Goal: Task Accomplishment & Management: Manage account settings

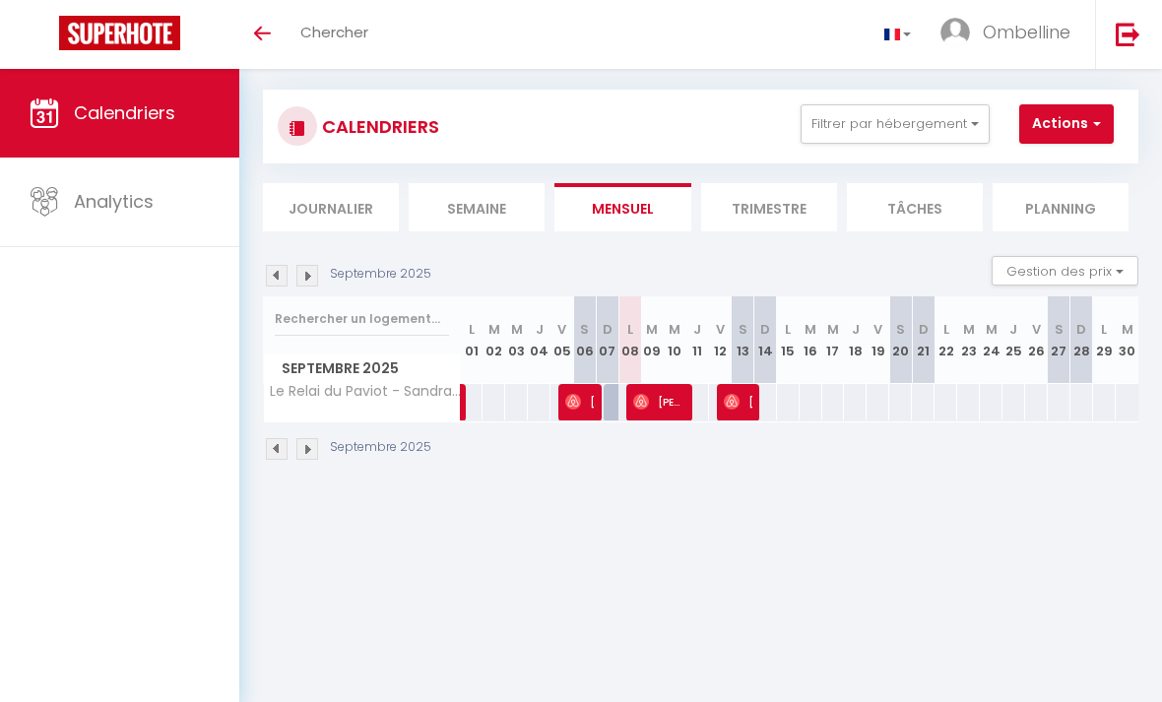
scroll to position [29, 0]
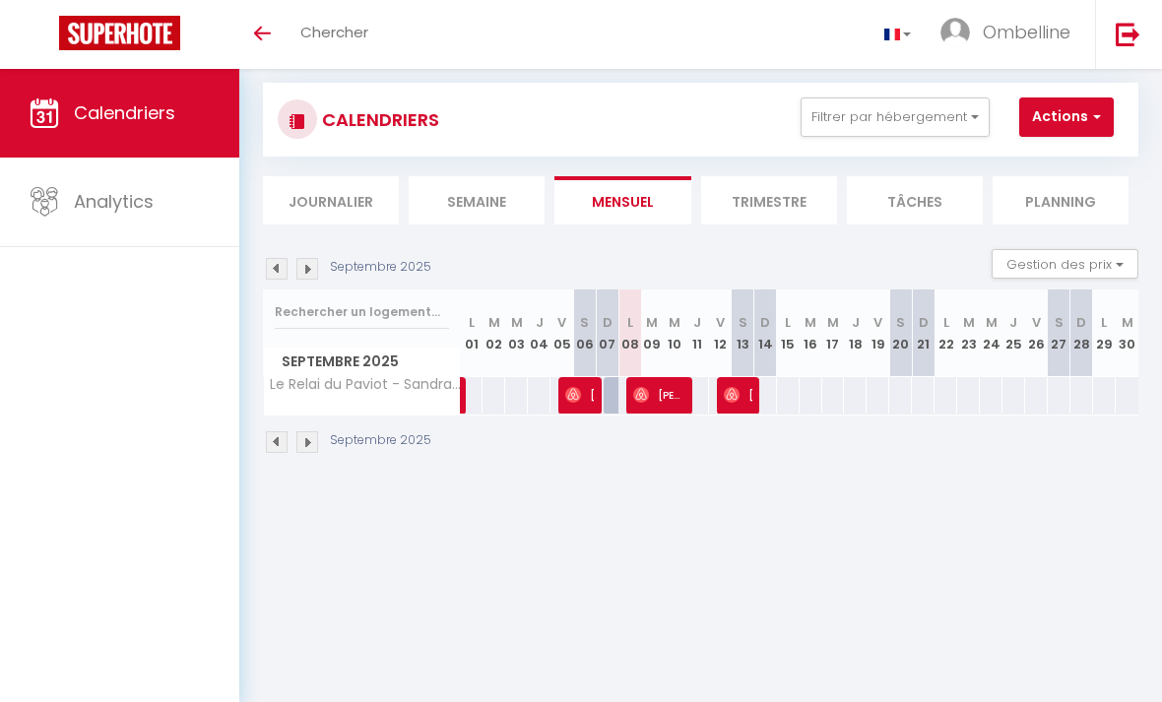
click at [763, 199] on li "Trimestre" at bounding box center [769, 200] width 136 height 48
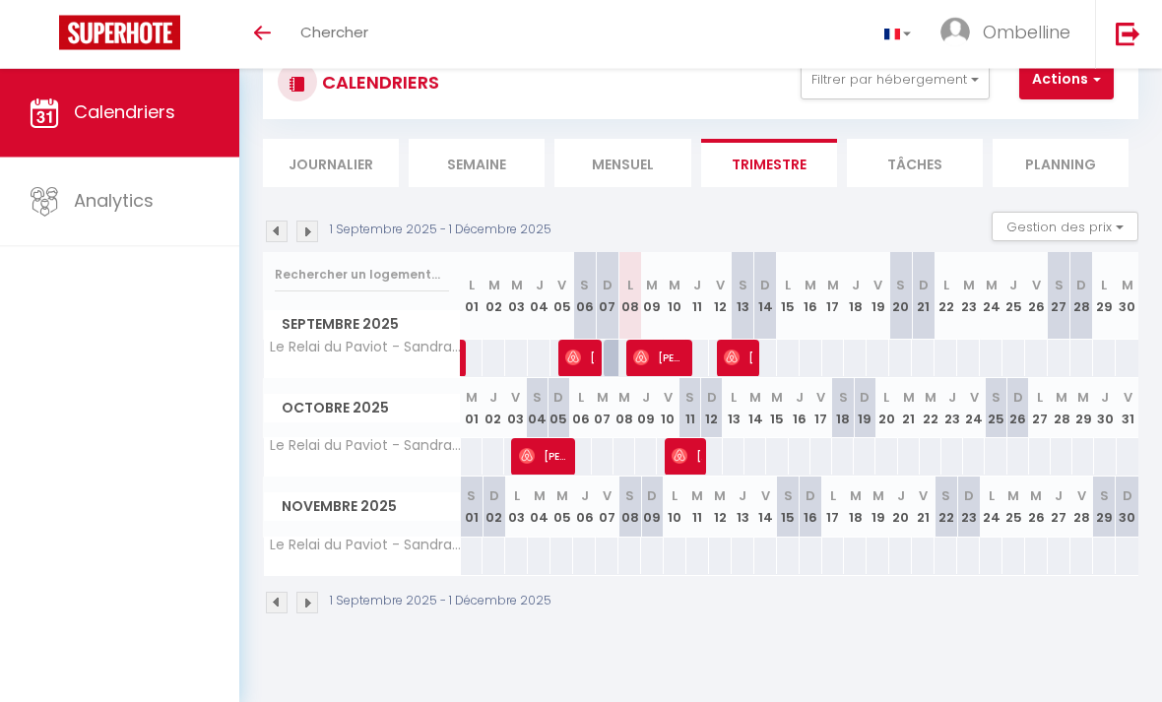
scroll to position [68, 0]
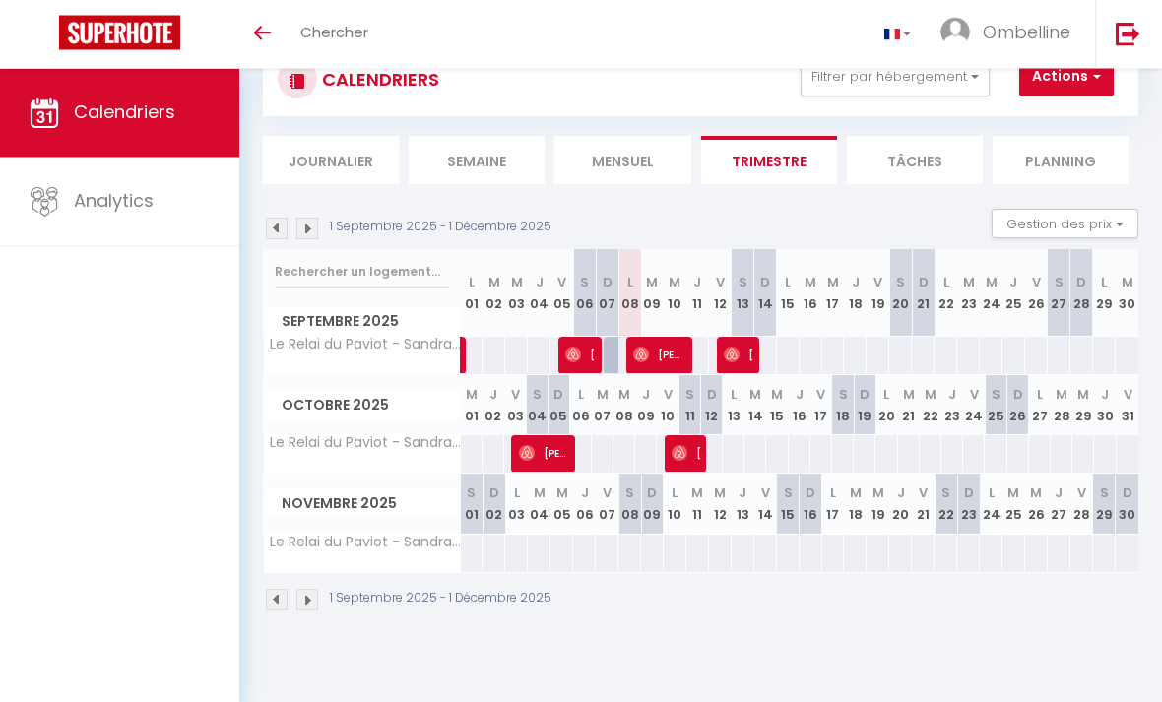
click at [281, 219] on img at bounding box center [277, 230] width 22 height 22
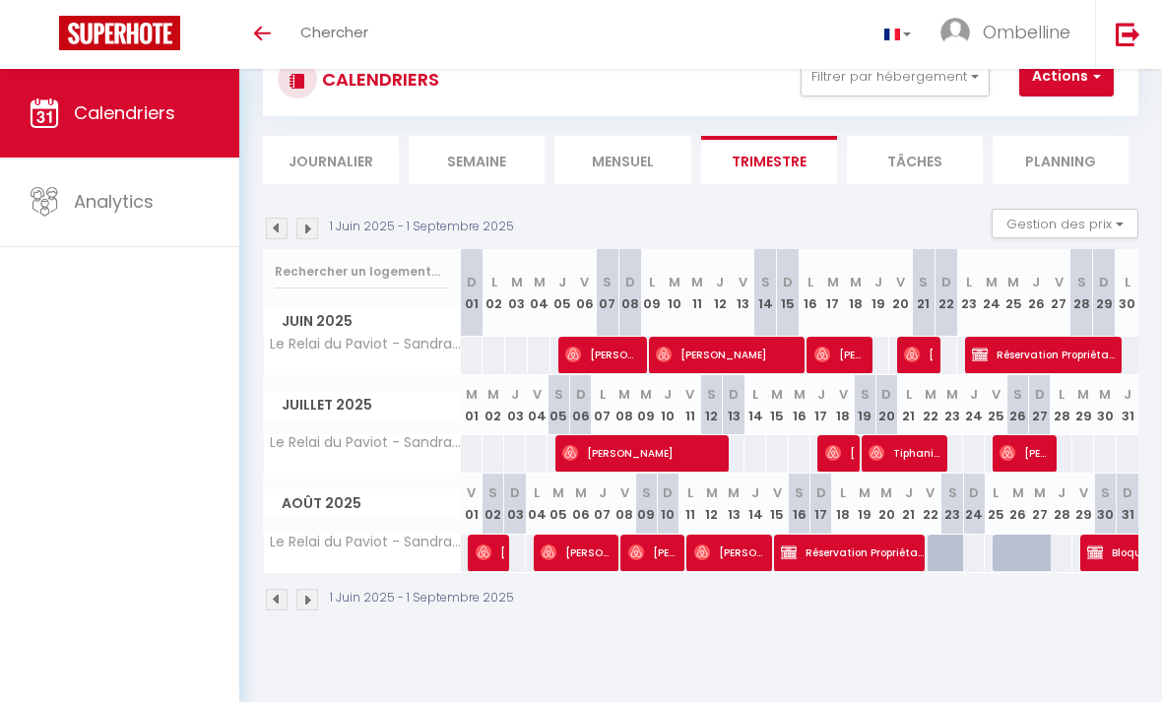
click at [950, 552] on div at bounding box center [961, 564] width 22 height 37
click at [951, 559] on div at bounding box center [961, 564] width 22 height 37
click at [1014, 577] on div "1 Juin 2025 - 1 Septembre 2025" at bounding box center [701, 602] width 876 height 58
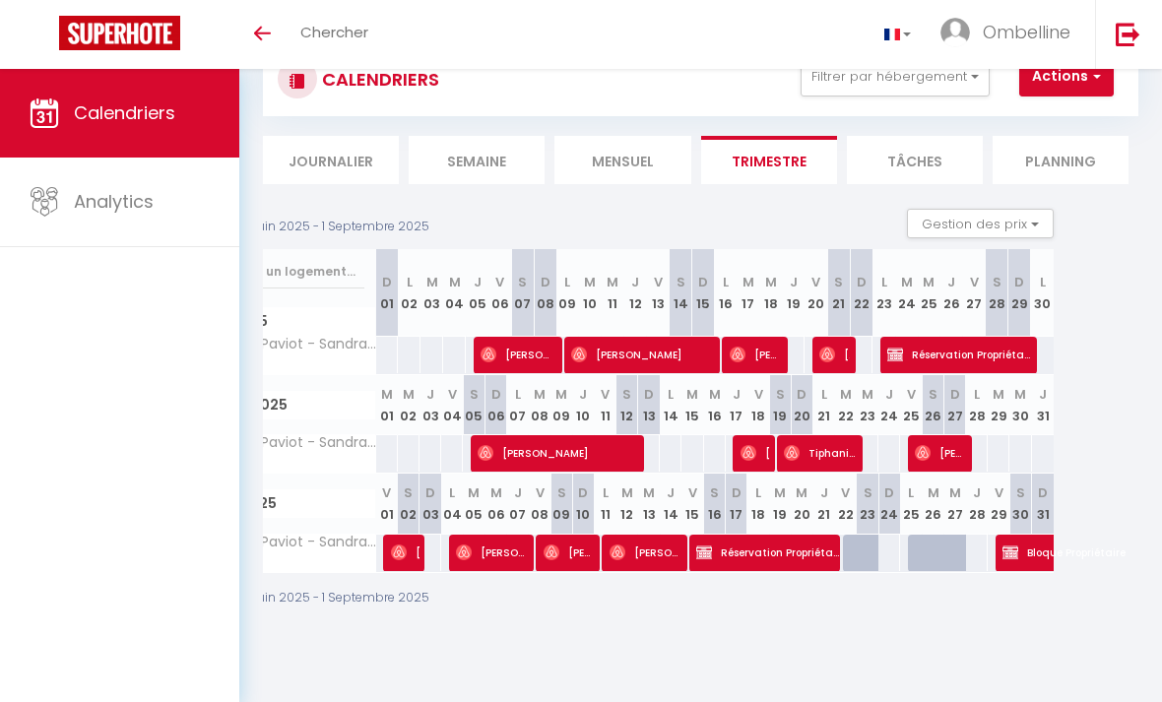
scroll to position [0, 86]
click at [1028, 552] on span "Bloque Propriétaire" at bounding box center [1071, 552] width 136 height 37
select select "OK"
select select "KO"
select select "0"
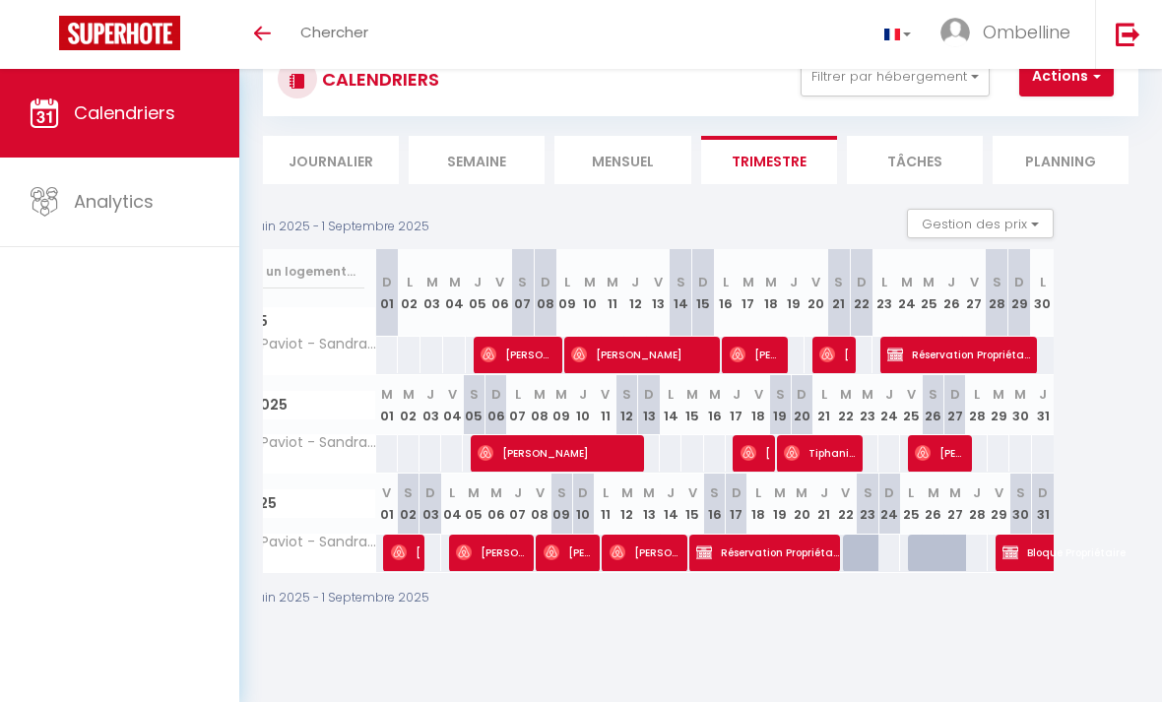
select select "0"
select select "1"
select select
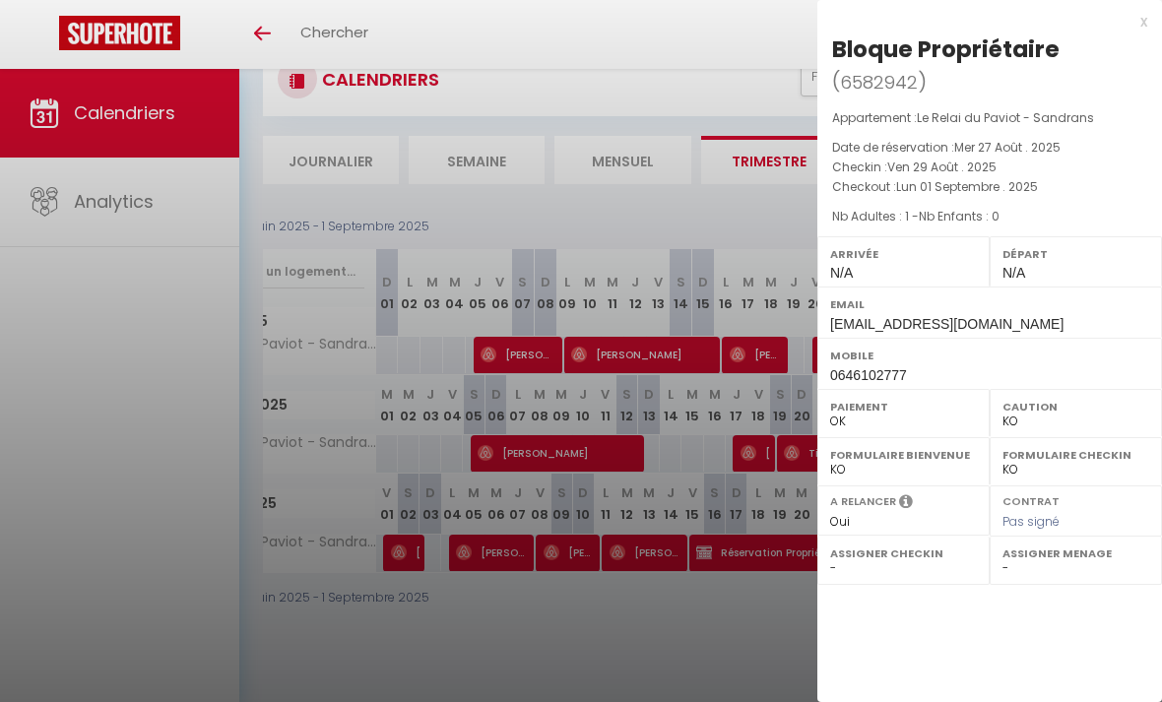
select select "41776"
select select "27492"
click at [756, 658] on div at bounding box center [581, 351] width 1162 height 702
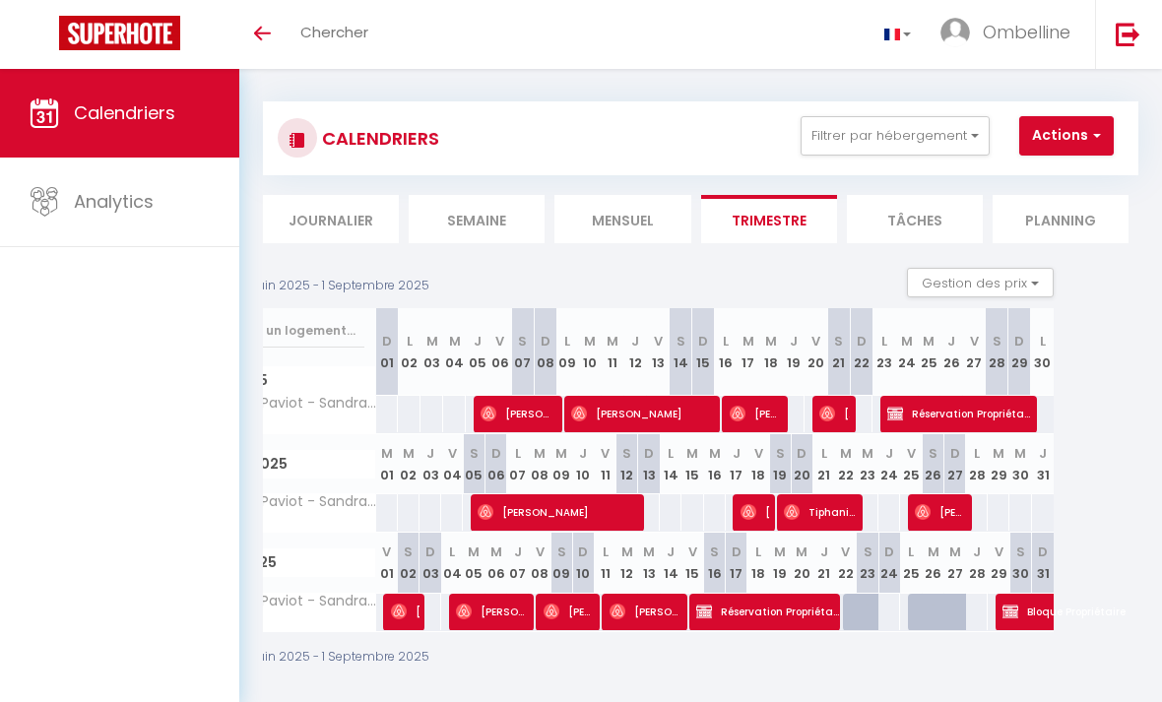
scroll to position [0, 0]
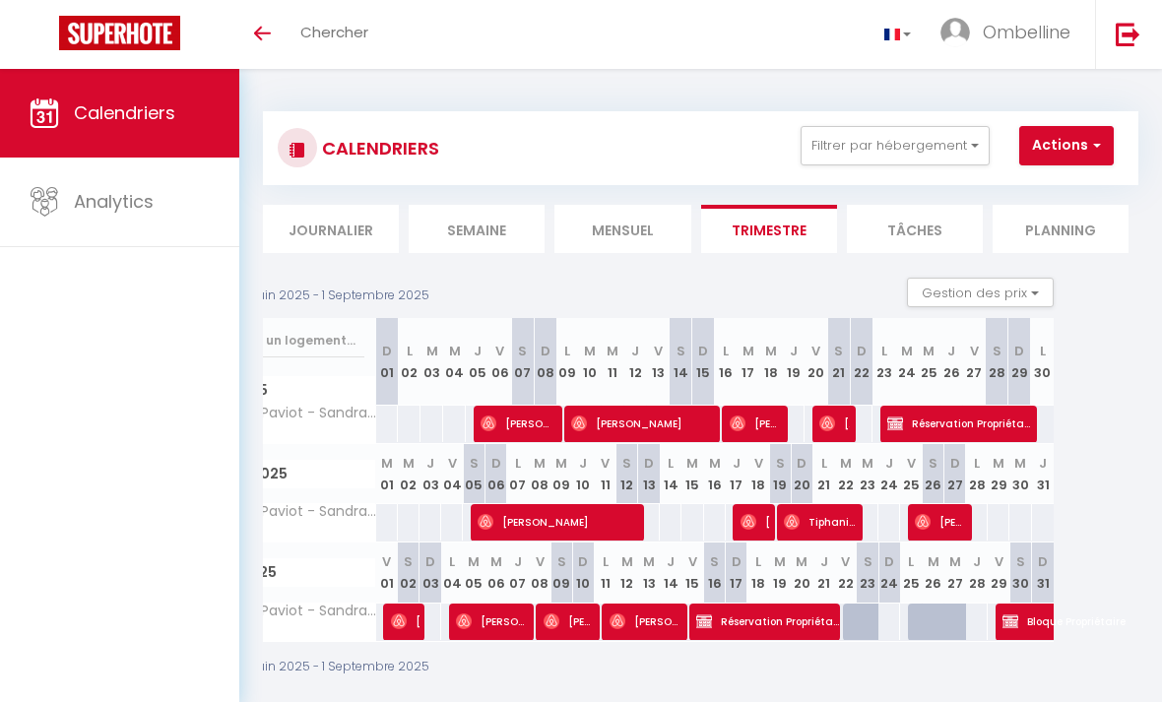
click at [1037, 22] on span "Ombelline" at bounding box center [1027, 32] width 88 height 25
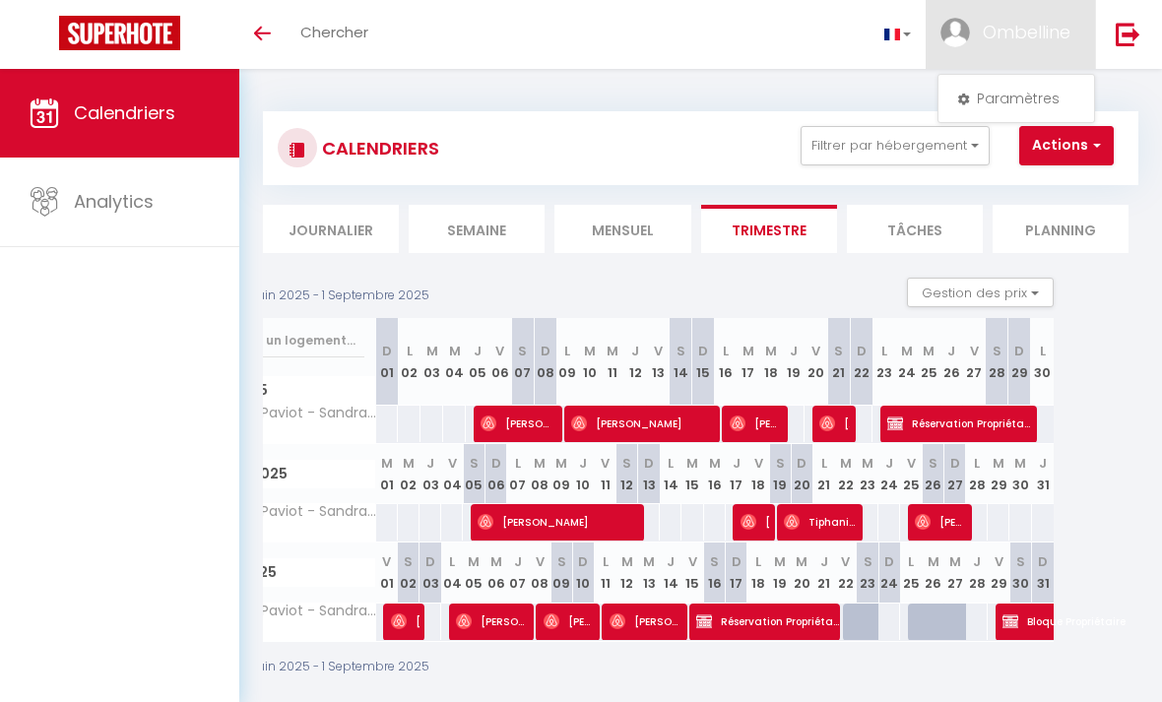
click at [226, 16] on div at bounding box center [581, 351] width 1162 height 702
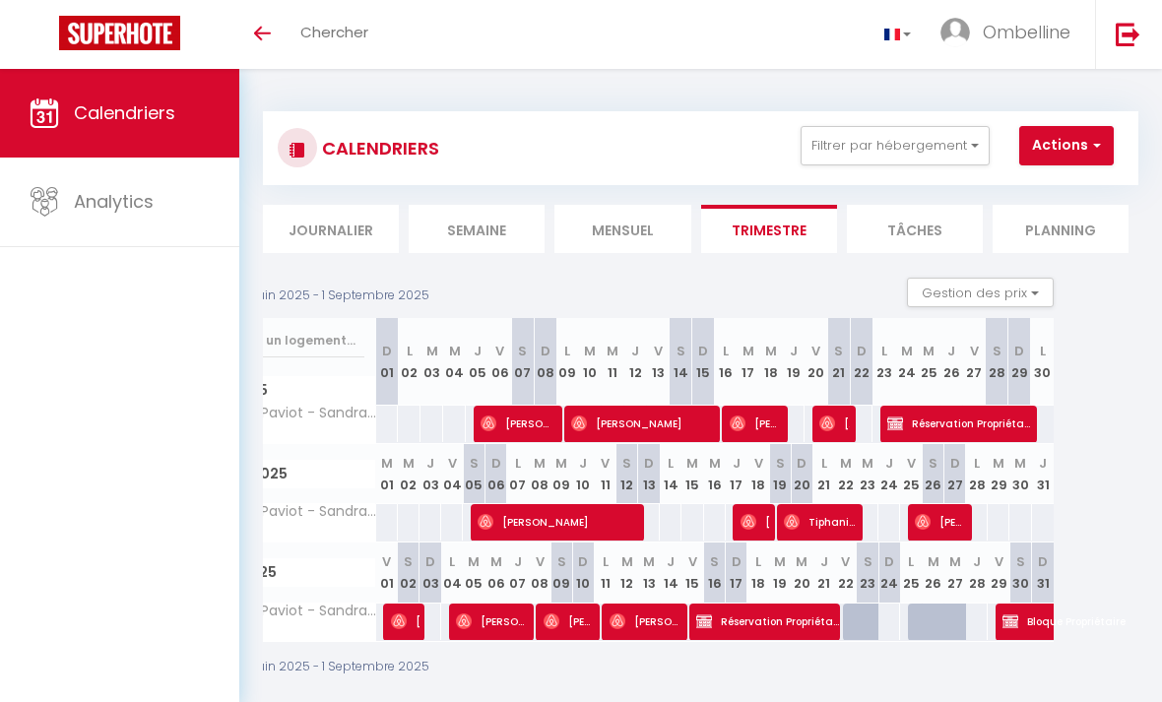
click at [253, 32] on link "Toggle menubar" at bounding box center [262, 34] width 46 height 69
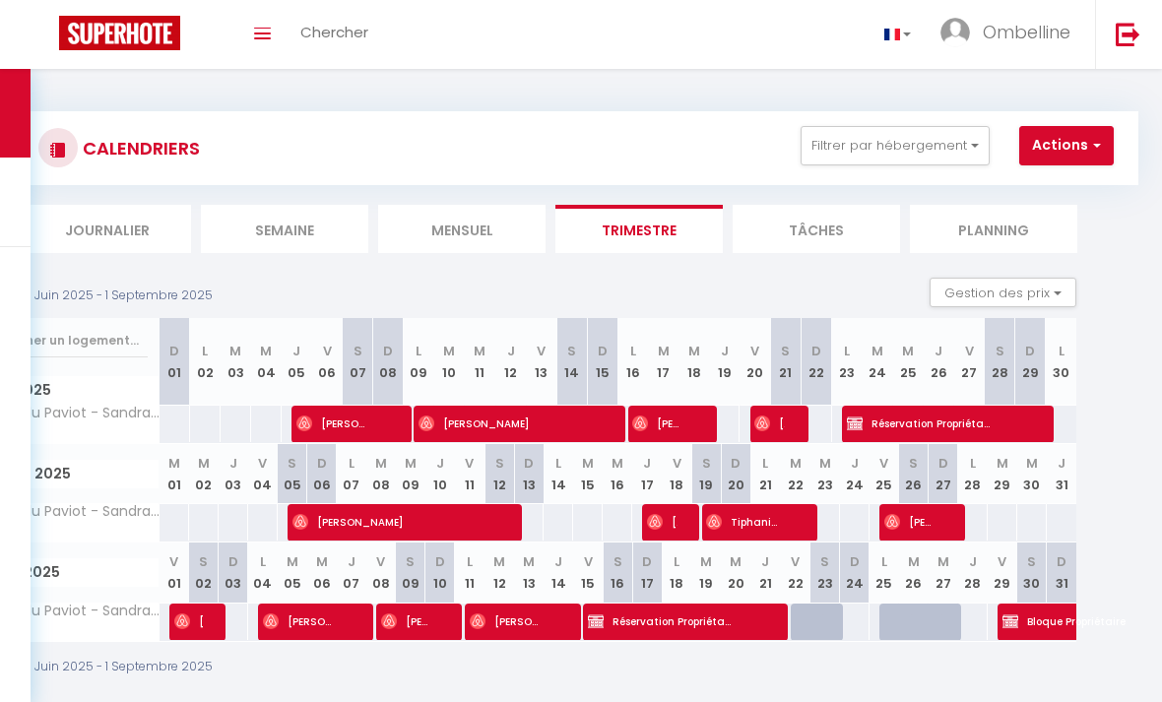
scroll to position [0, 62]
click at [915, 626] on div at bounding box center [924, 633] width 30 height 37
click at [912, 619] on div at bounding box center [924, 633] width 30 height 37
click at [925, 622] on div at bounding box center [924, 633] width 30 height 37
click at [930, 620] on div at bounding box center [944, 622] width 30 height 37
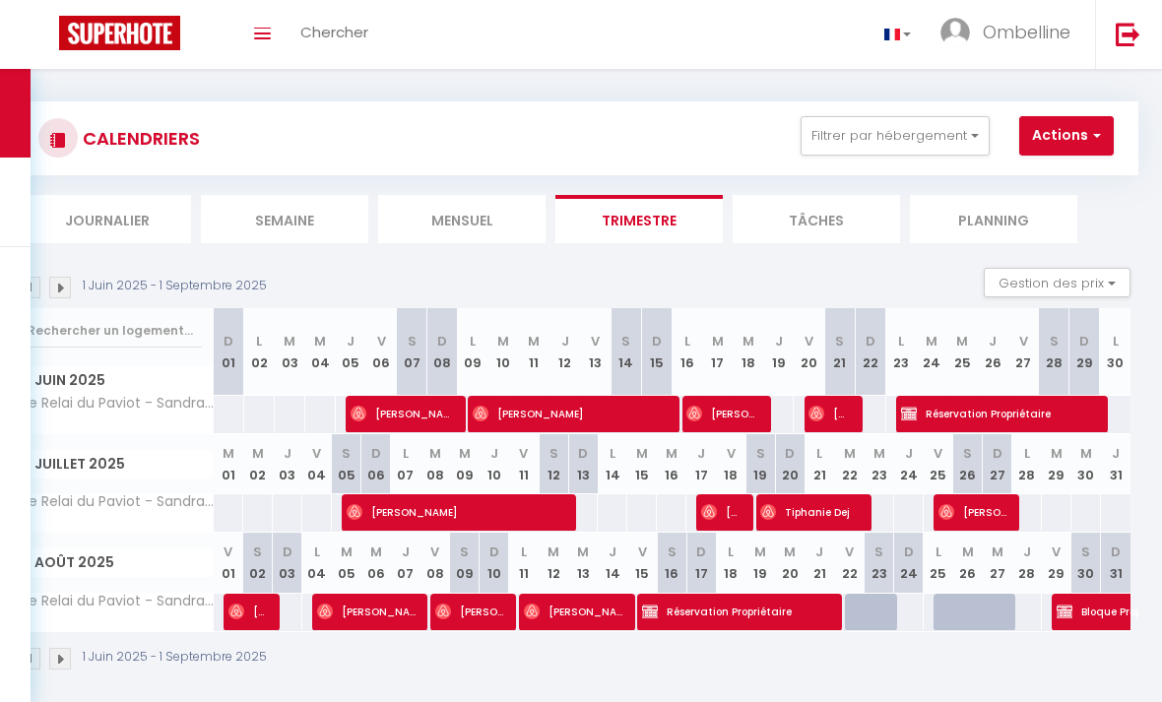
scroll to position [0, 0]
